Goal: Information Seeking & Learning: Learn about a topic

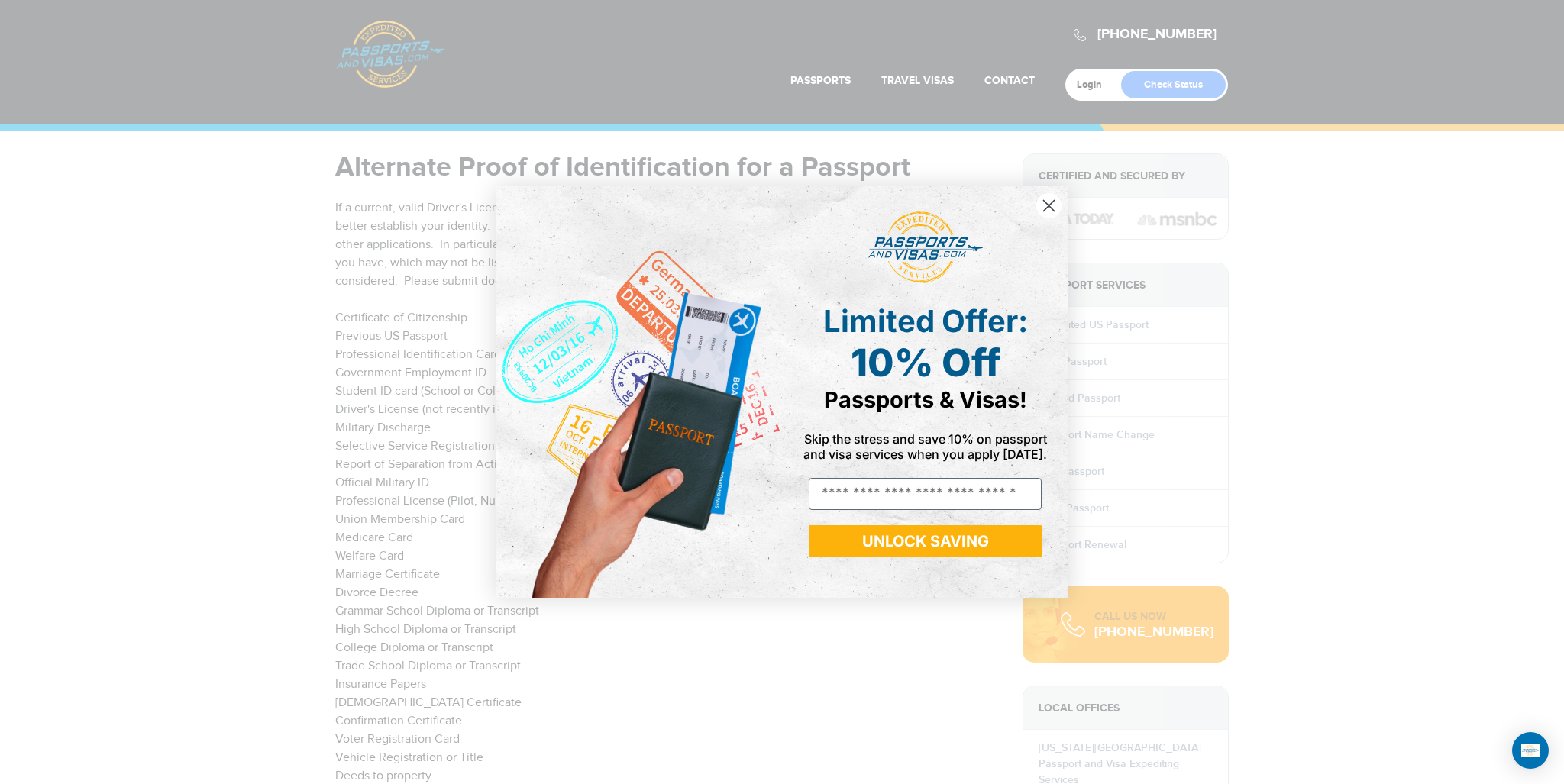
click at [1389, 147] on div "Close dialog Limited Offer: 10% Off Passports & Visas! Skip the stress and save…" at bounding box center [782, 392] width 1564 height 784
click at [1048, 206] on icon "Close dialog" at bounding box center [1049, 206] width 11 height 11
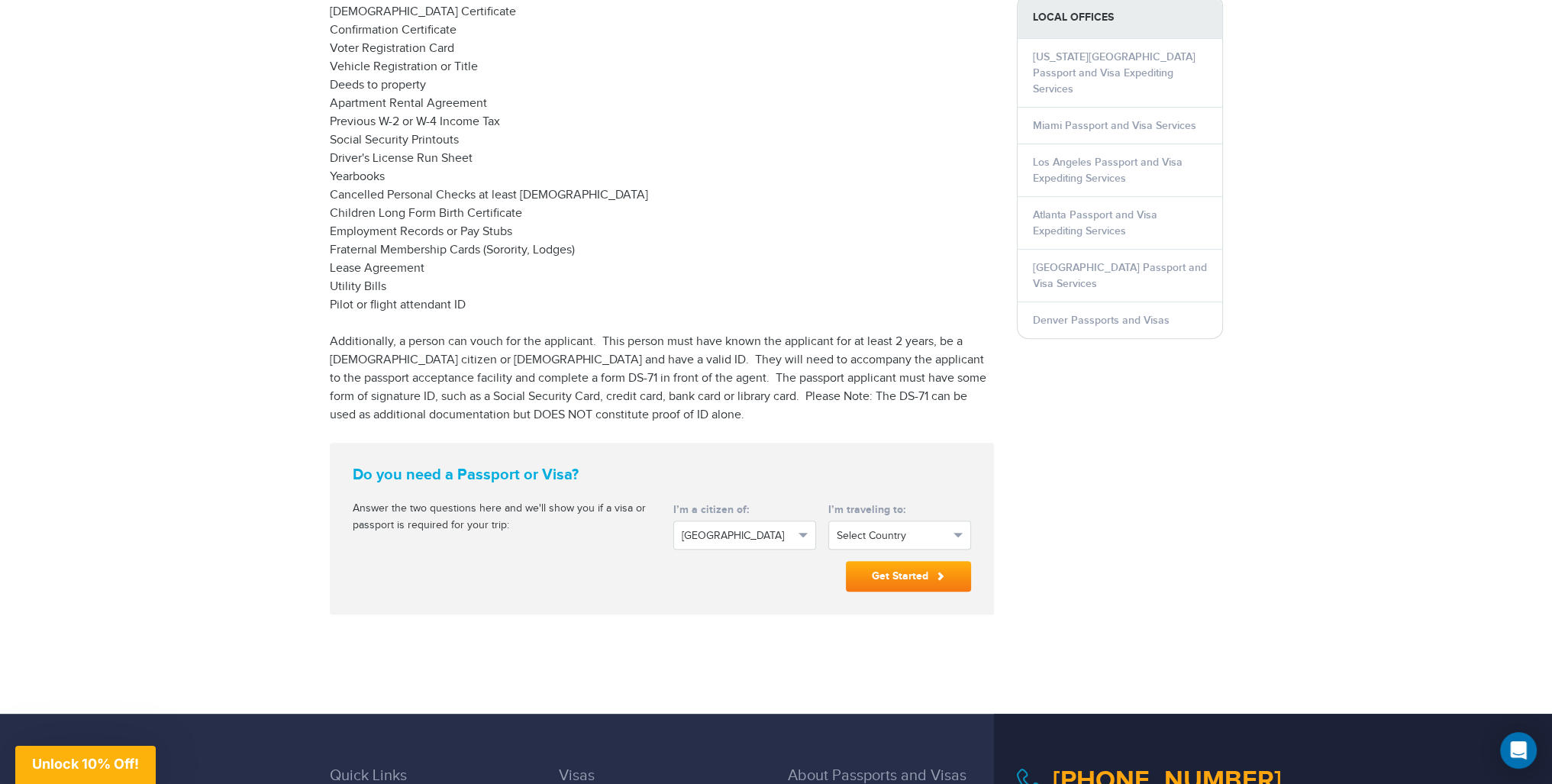
scroll to position [721, 0]
